Goal: Information Seeking & Learning: Compare options

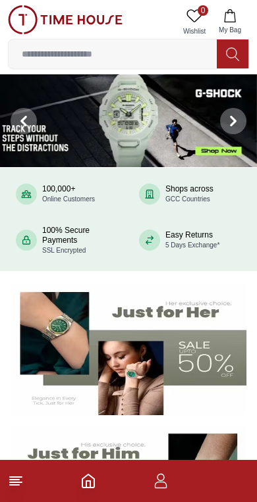
click at [83, 54] on input at bounding box center [113, 54] width 208 height 26
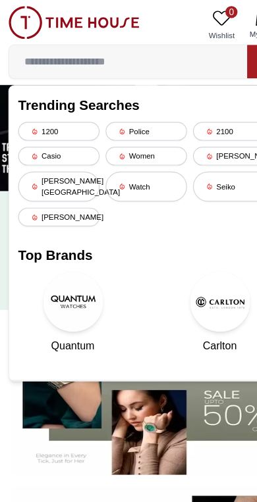
click at [37, 135] on div "Casio" at bounding box center [51, 136] width 71 height 16
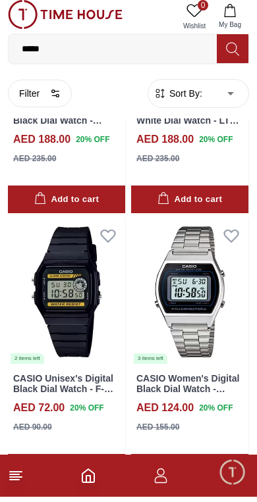
scroll to position [2355, 0]
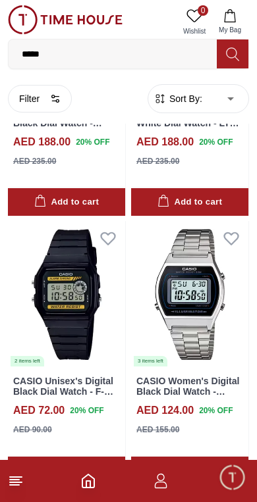
click at [19, 483] on line at bounding box center [16, 483] width 12 height 0
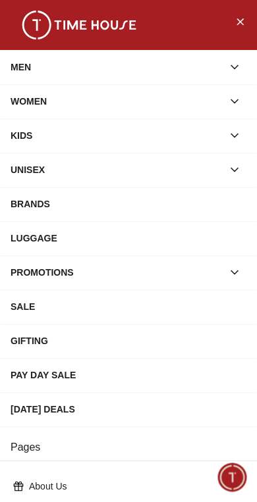
click at [165, 100] on div "WOMEN" at bounding box center [117, 102] width 212 height 24
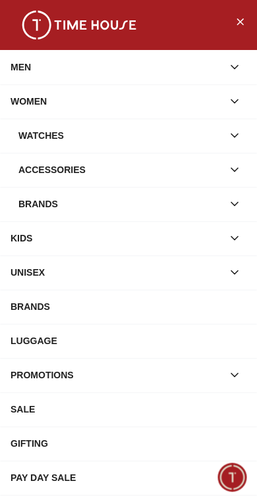
click at [236, 29] on icon "Close Menu" at bounding box center [239, 21] width 11 height 16
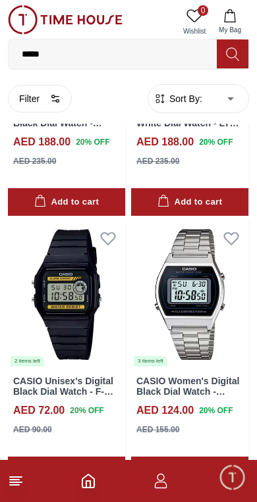
click at [173, 51] on input "*****" at bounding box center [113, 54] width 208 height 26
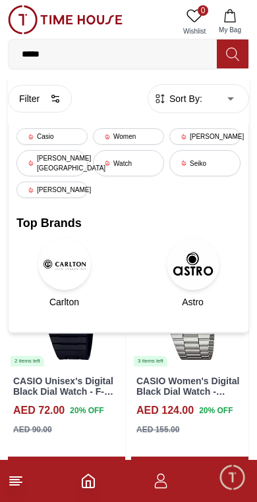
scroll to position [2289, 0]
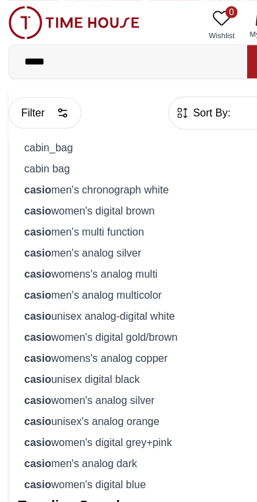
click at [189, 53] on input "*****" at bounding box center [113, 54] width 208 height 26
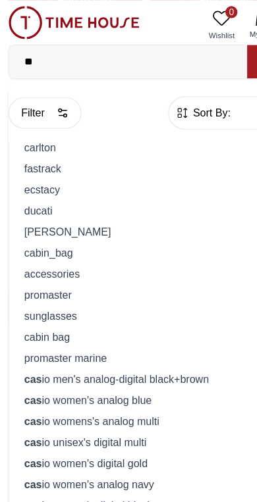
type input "*"
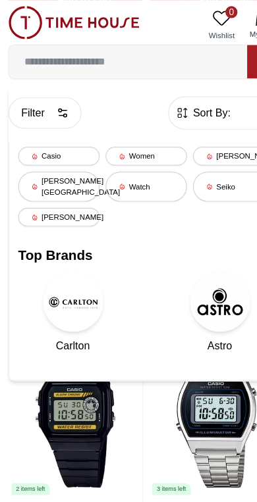
click at [221, 49] on button at bounding box center [233, 54] width 32 height 29
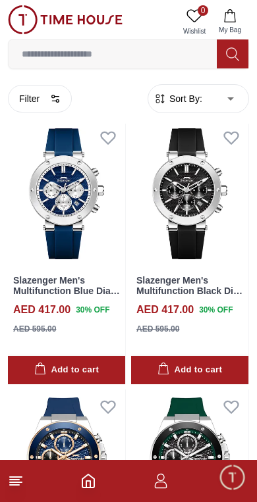
scroll to position [305, 0]
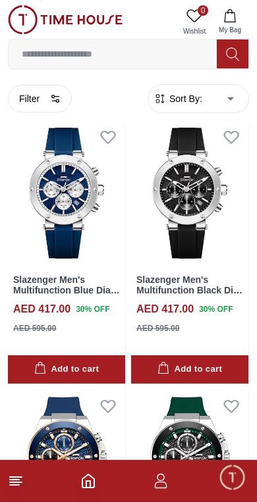
click at [62, 66] on input at bounding box center [113, 54] width 208 height 26
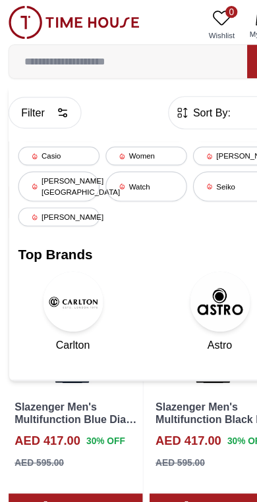
scroll to position [221, 0]
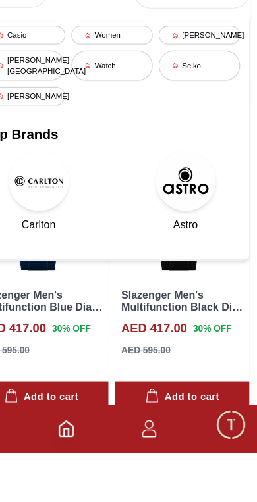
click at [169, 150] on div "Seiko" at bounding box center [204, 163] width 71 height 26
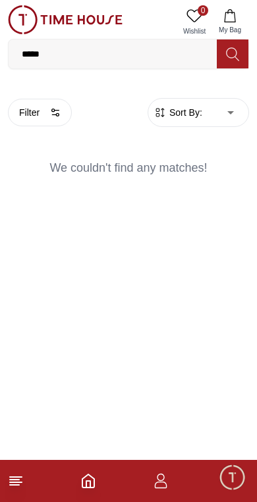
click at [102, 59] on input "*****" at bounding box center [113, 54] width 208 height 26
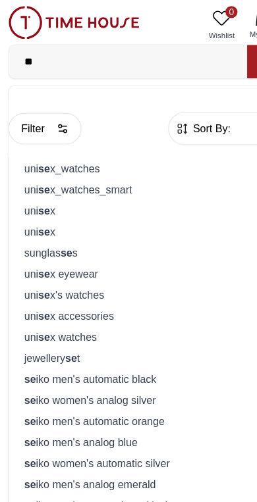
type input "*"
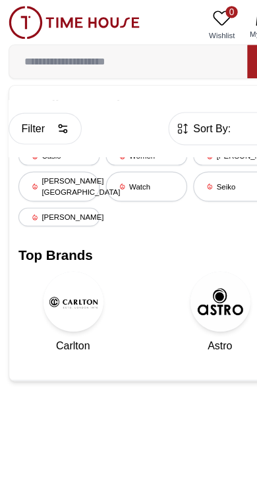
click at [38, 139] on div "Casio" at bounding box center [51, 136] width 71 height 16
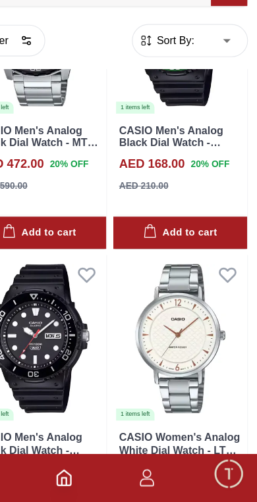
scroll to position [2022, 0]
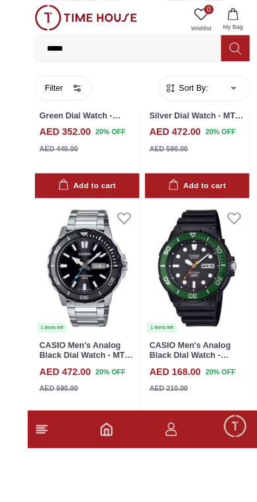
scroll to position [1919, 0]
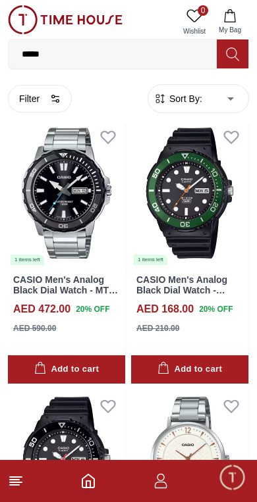
click at [65, 7] on img at bounding box center [65, 19] width 115 height 29
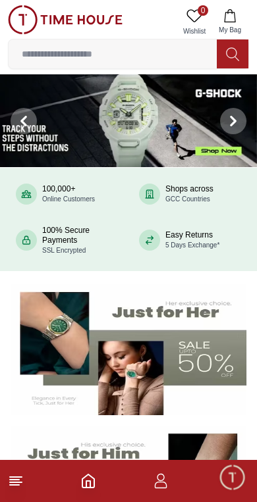
click at [41, 25] on img at bounding box center [65, 19] width 115 height 29
click at [126, 128] on img at bounding box center [128, 120] width 257 height 93
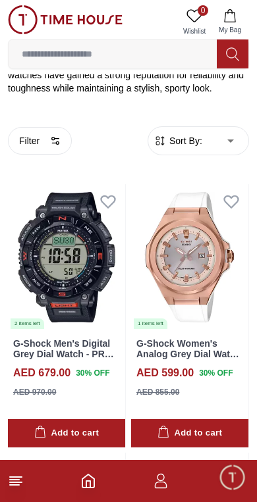
scroll to position [311, 0]
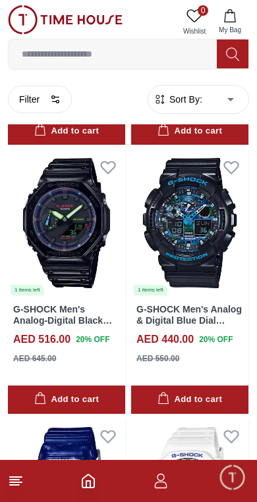
scroll to position [4118, 0]
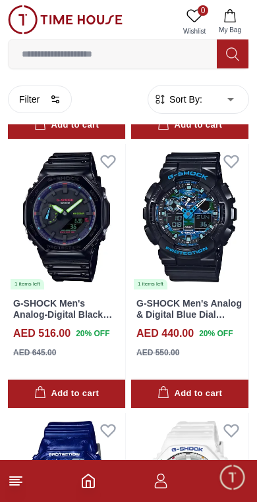
click at [50, 18] on img at bounding box center [65, 19] width 115 height 29
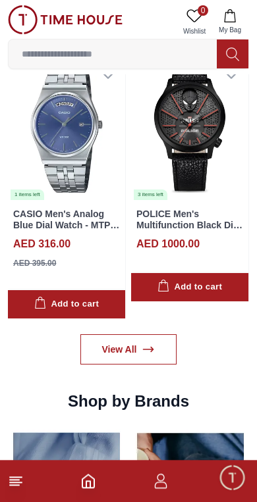
scroll to position [1163, 0]
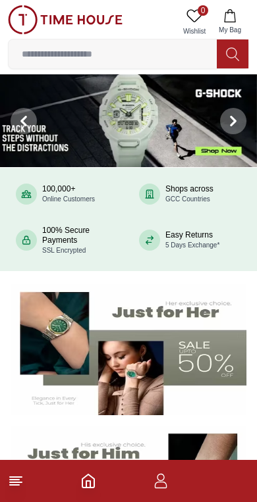
click at [78, 43] on input at bounding box center [113, 54] width 208 height 26
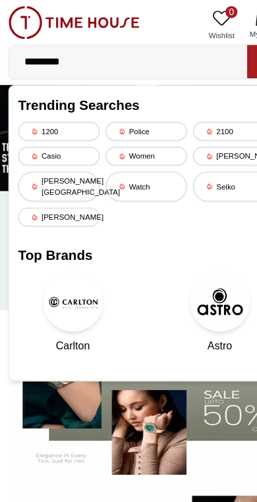
type input "**********"
